Goal: Navigation & Orientation: Find specific page/section

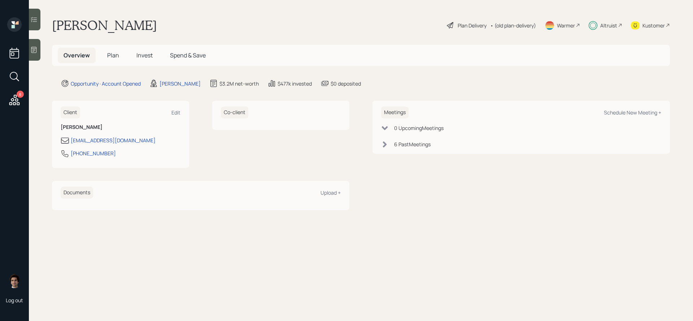
click at [19, 91] on div "8" at bounding box center [20, 94] width 7 height 7
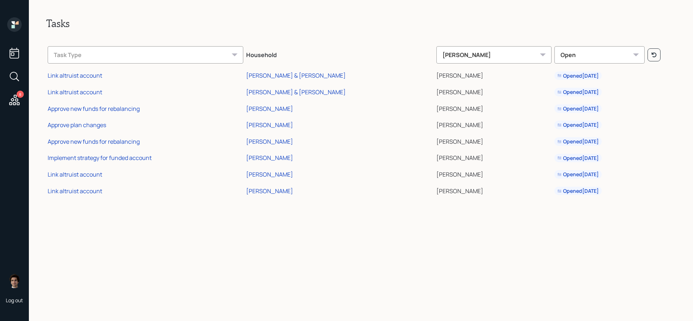
click at [16, 48] on icon at bounding box center [14, 53] width 13 height 13
